Goal: Communication & Community: Answer question/provide support

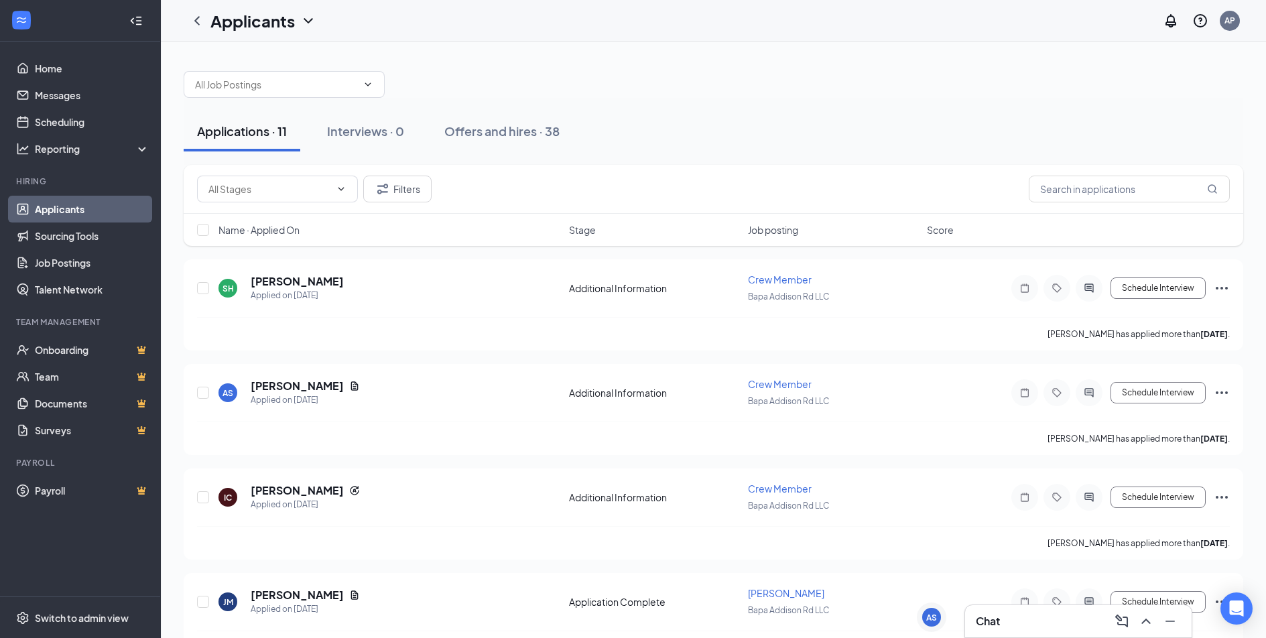
click at [1152, 632] on div "Chat" at bounding box center [1078, 621] width 227 height 32
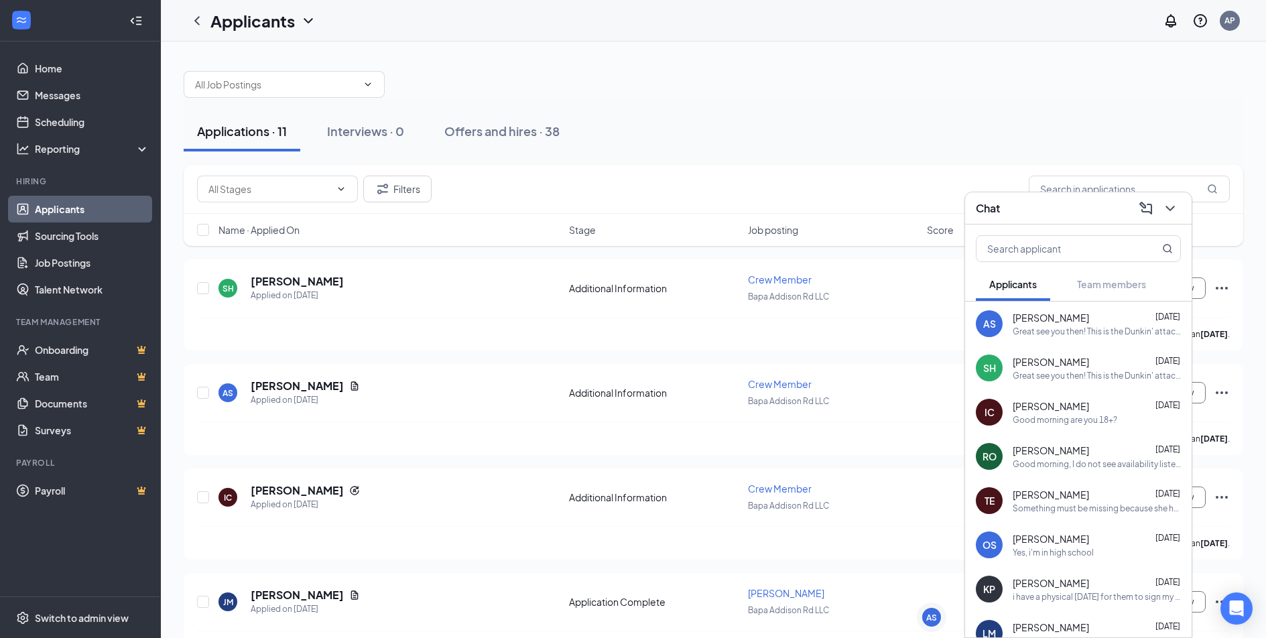
click at [1101, 335] on div "Great see you then! This is the Dunkin' attached to the speedway on addison roa…" at bounding box center [1097, 331] width 168 height 11
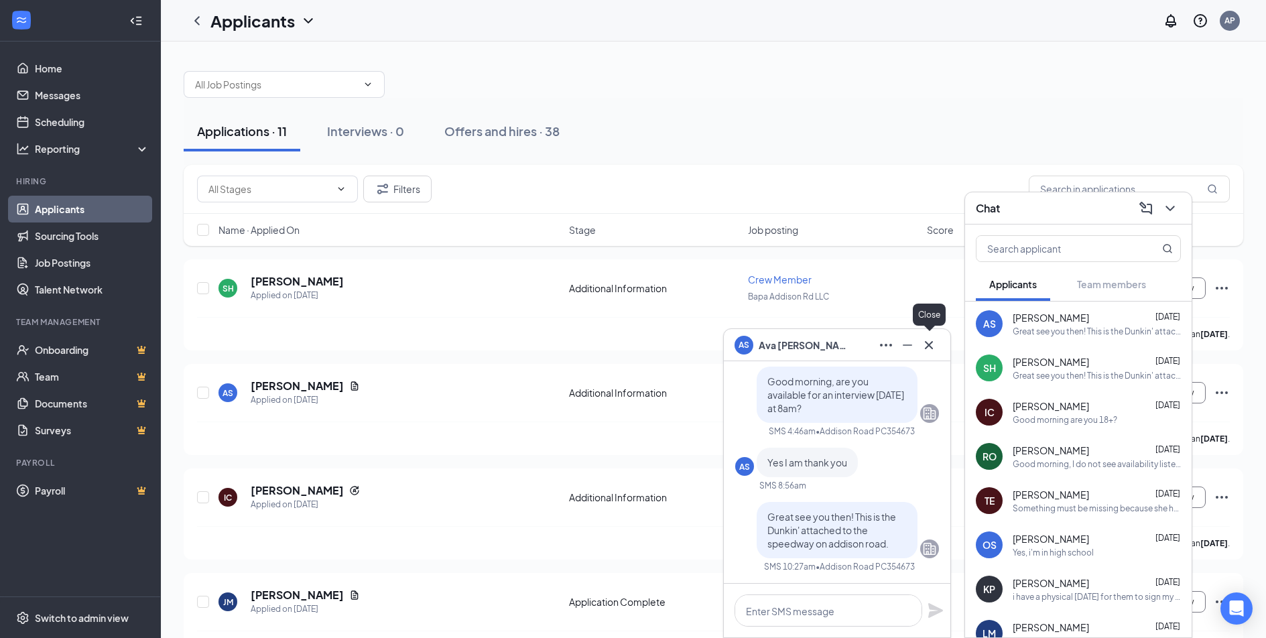
click at [934, 343] on icon "Cross" at bounding box center [929, 345] width 16 height 16
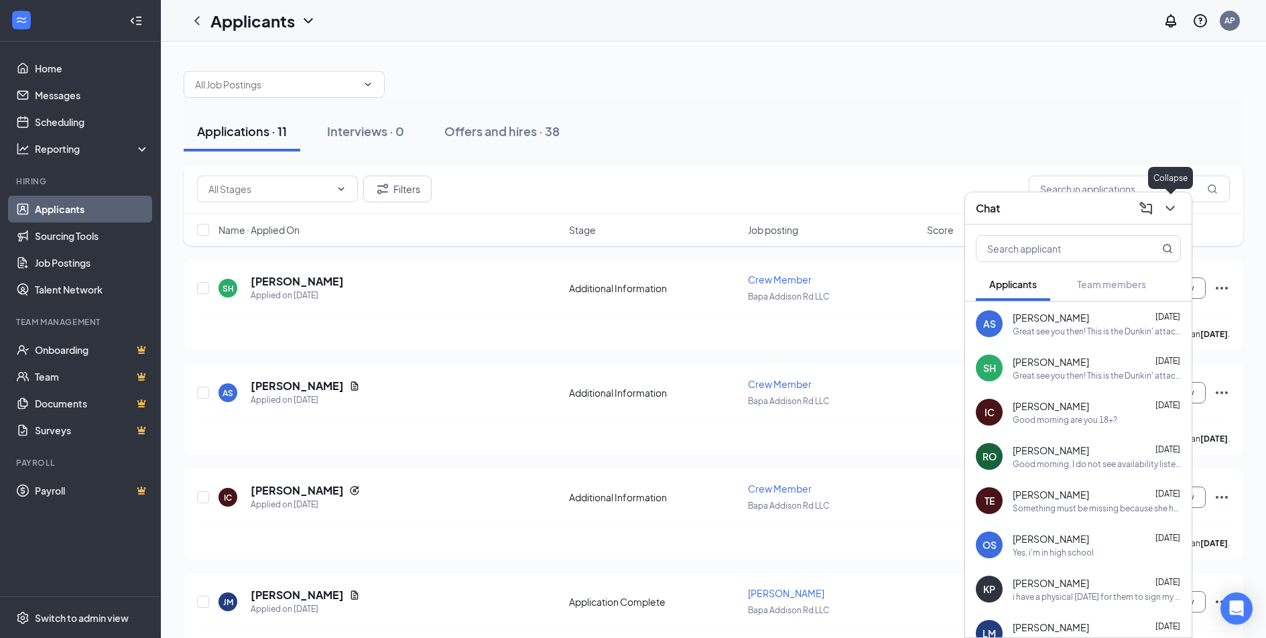
click at [1171, 202] on icon "ChevronDown" at bounding box center [1171, 208] width 16 height 16
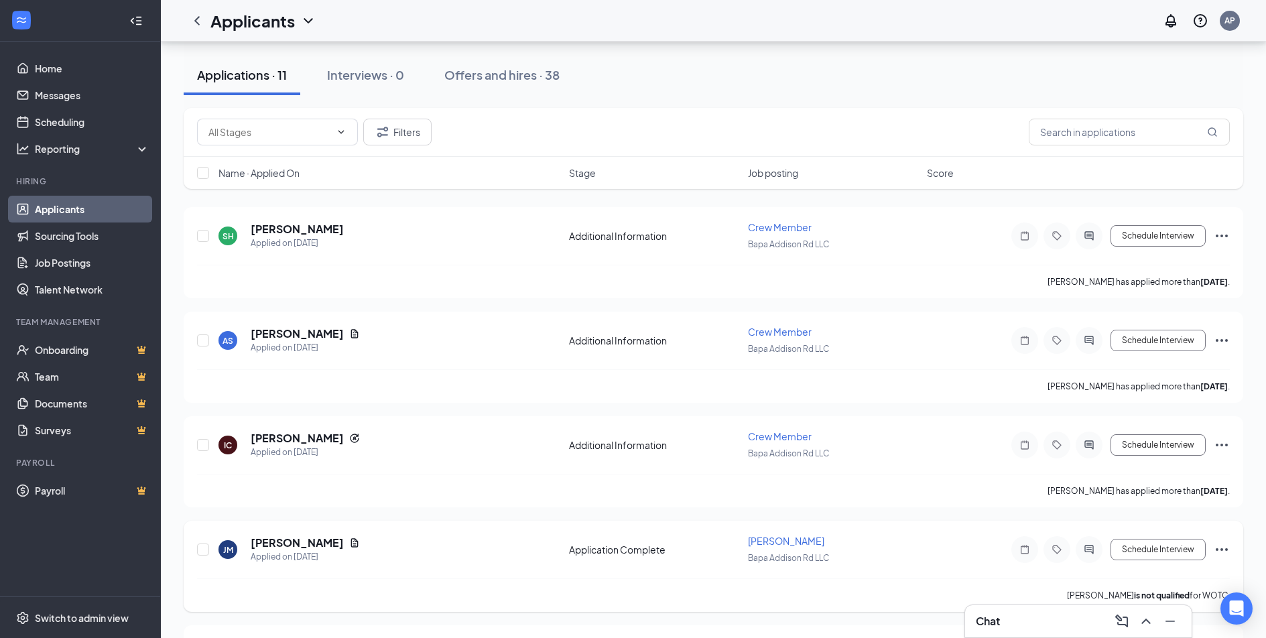
scroll to position [268, 0]
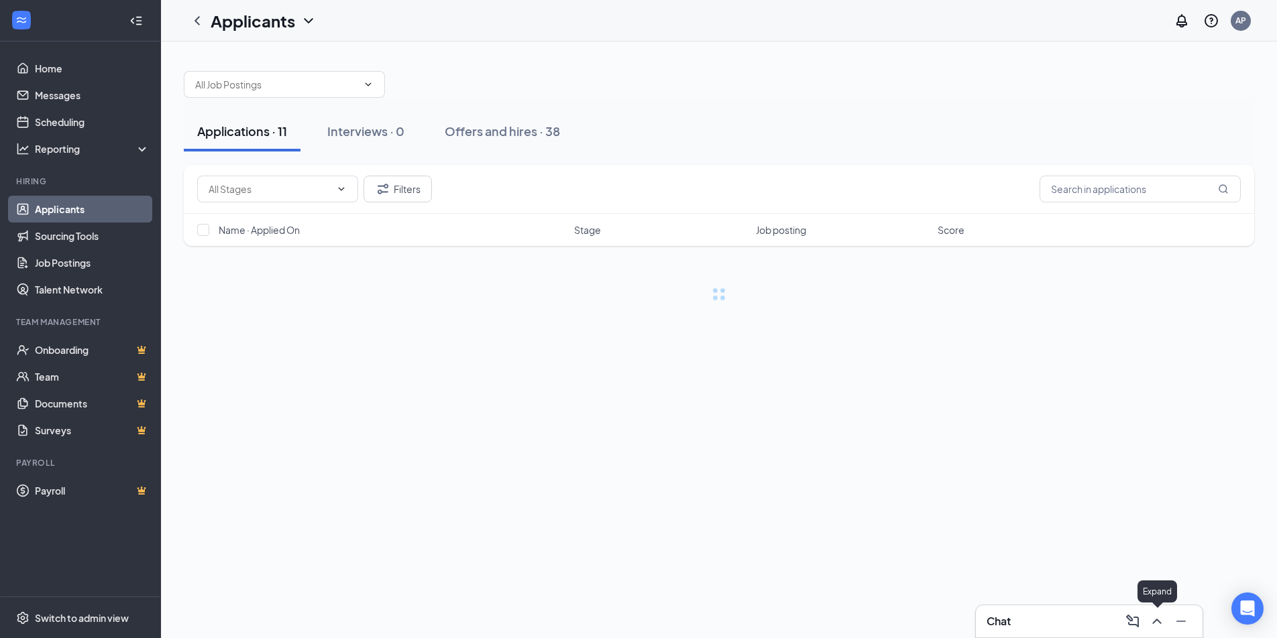
click at [1153, 620] on icon "ChevronUp" at bounding box center [1156, 621] width 16 height 16
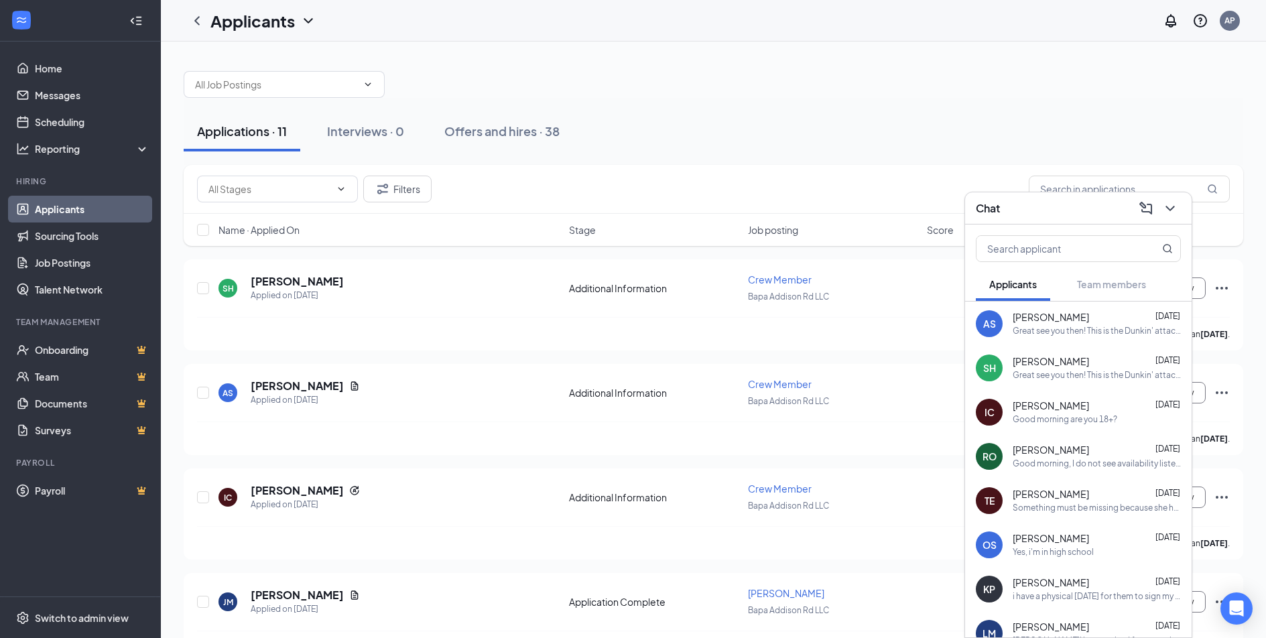
click at [1042, 503] on div "Something must be missing because she has not got you into paychex yet, can you…" at bounding box center [1097, 508] width 168 height 11
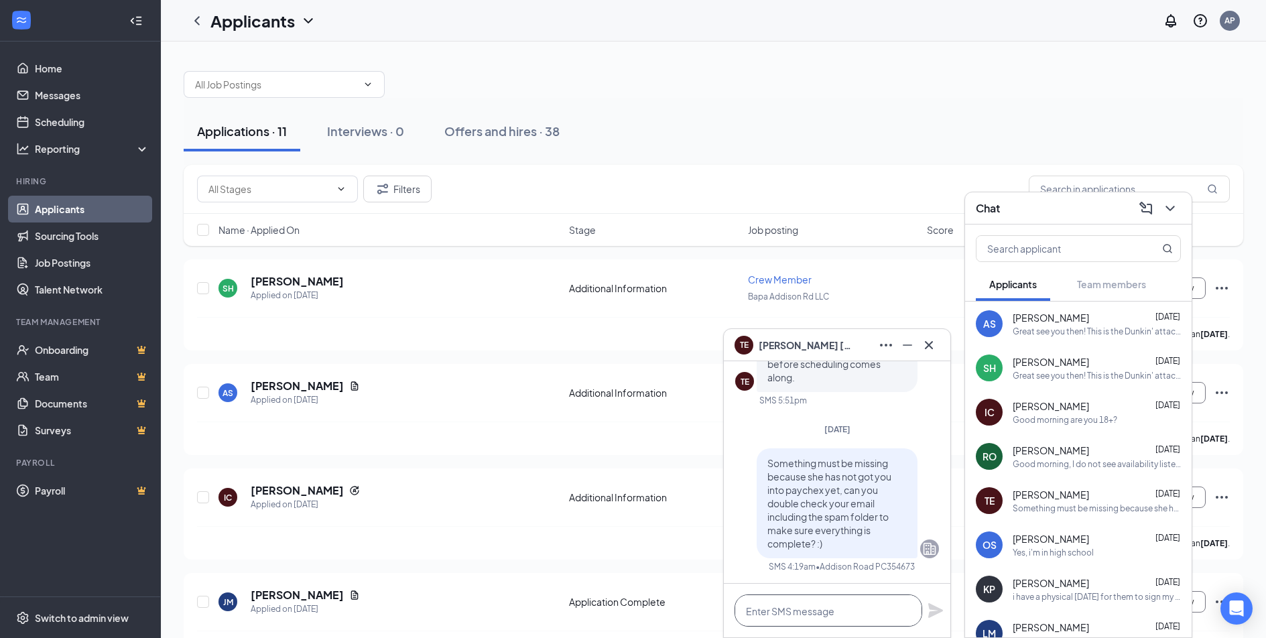
click at [832, 601] on textarea at bounding box center [829, 611] width 188 height 32
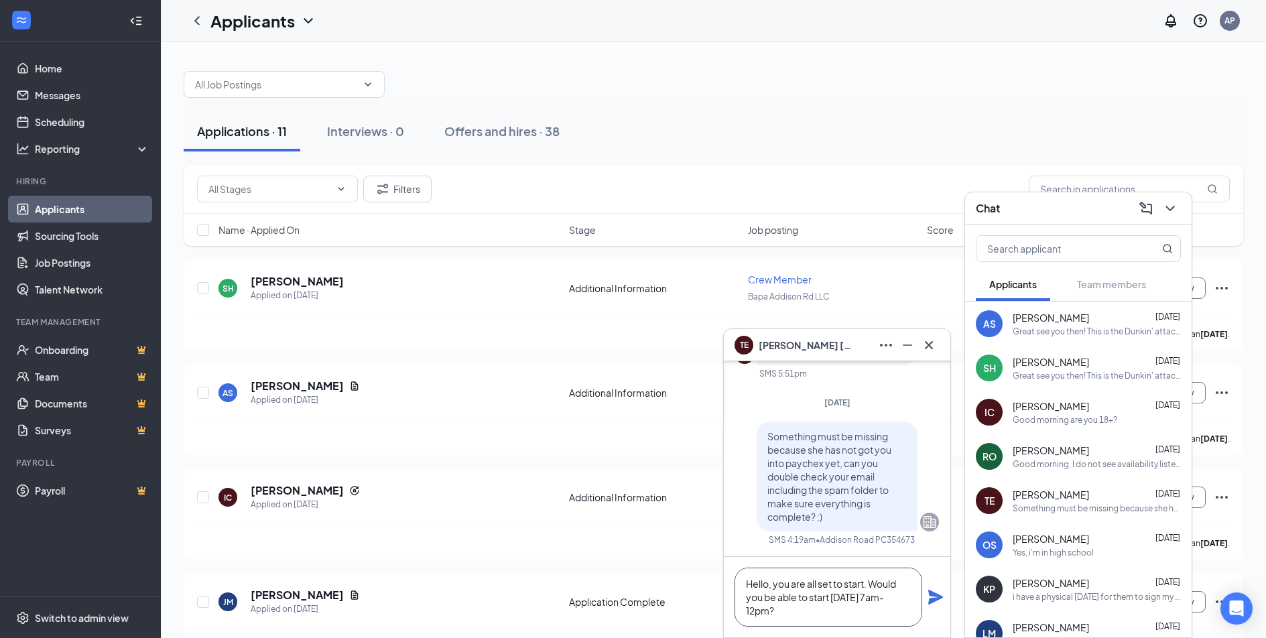
type textarea "Hello, you are all set to start. Would you be able to start tomorrow 7am-12pm?"
click at [935, 605] on icon "Plane" at bounding box center [936, 597] width 16 height 16
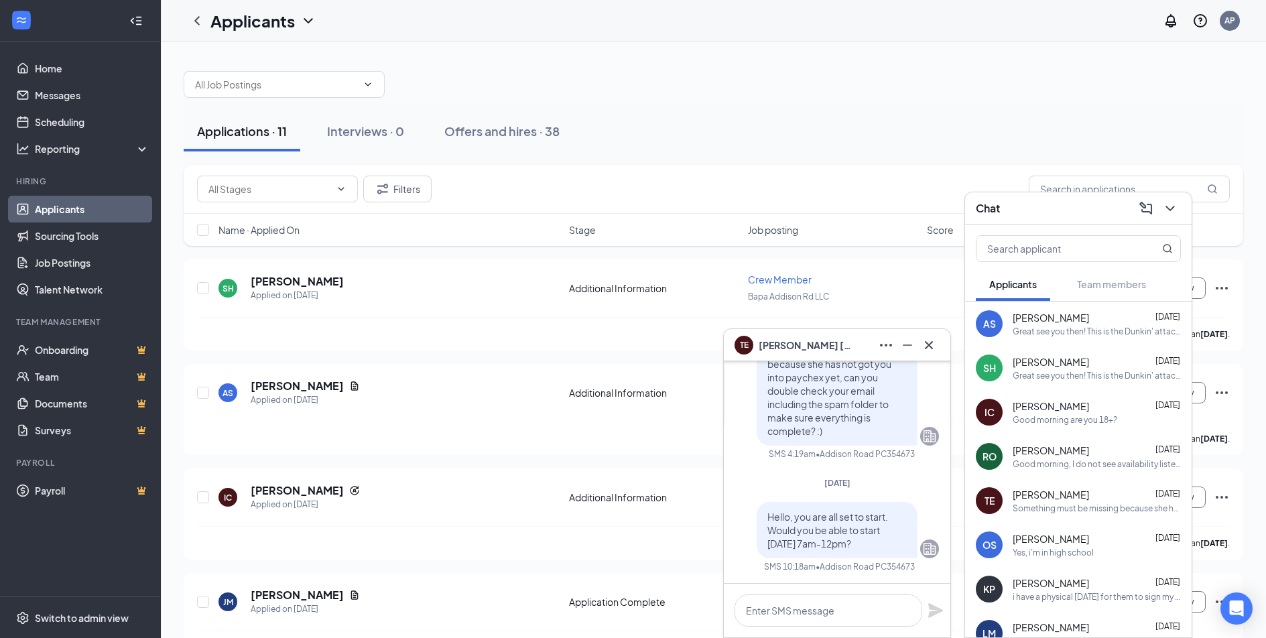
scroll to position [0, 0]
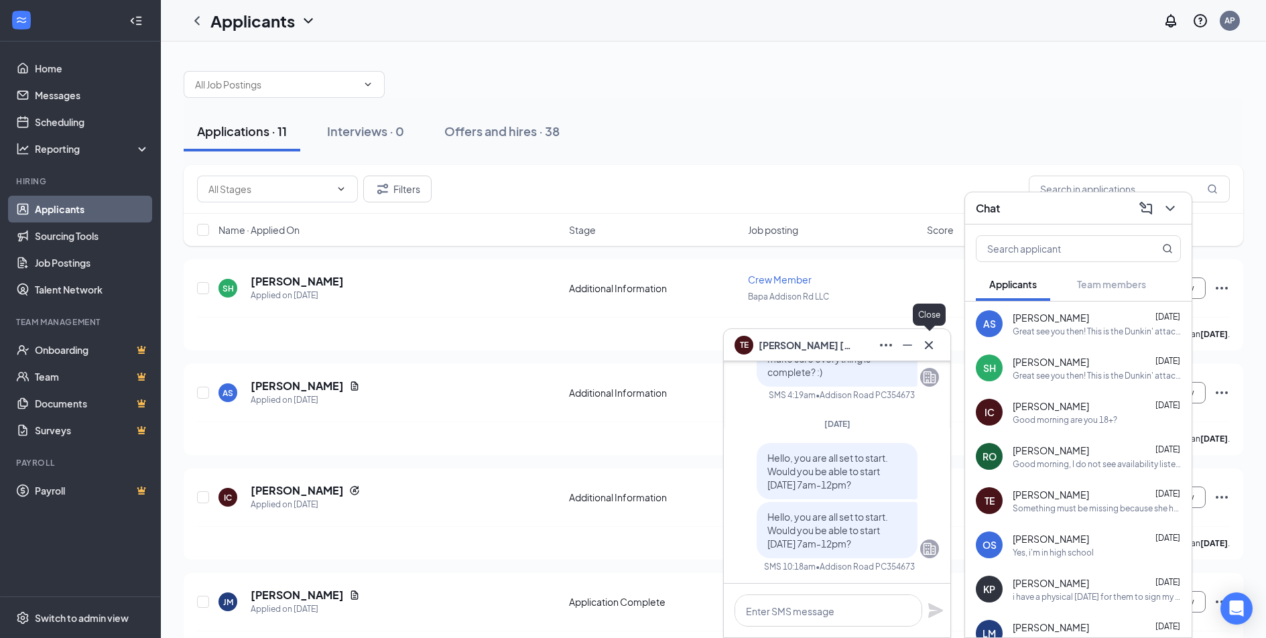
click at [919, 345] on button at bounding box center [929, 345] width 21 height 21
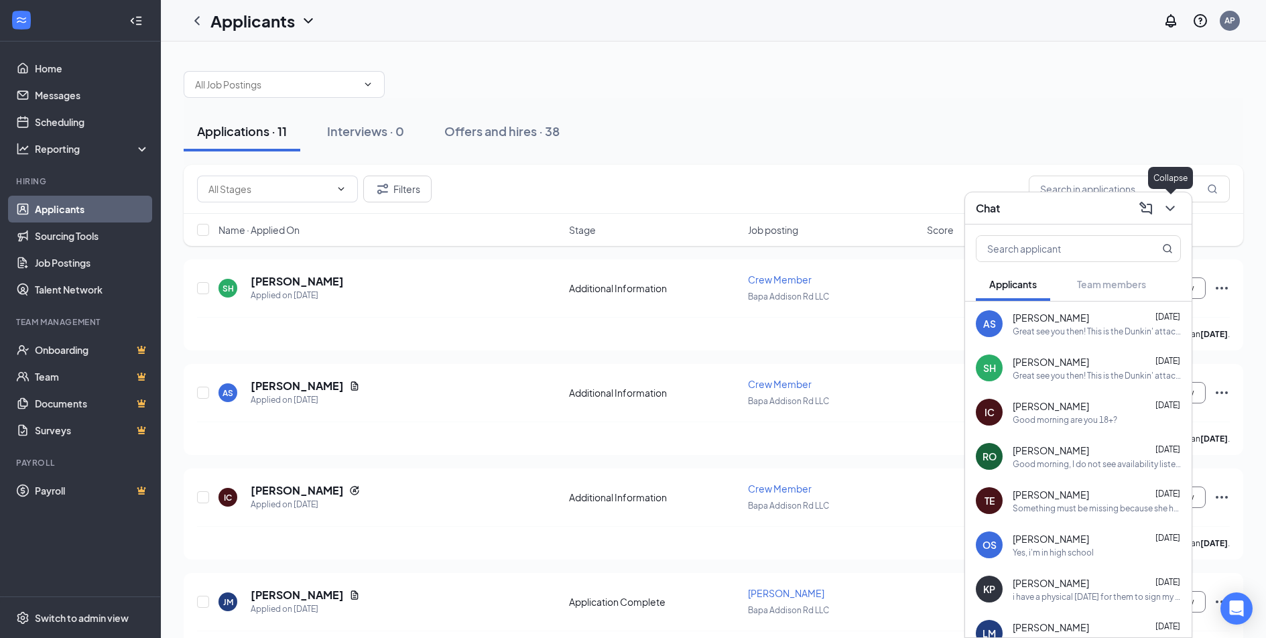
click at [1167, 211] on icon "ChevronDown" at bounding box center [1171, 208] width 16 height 16
